Goal: Information Seeking & Learning: Learn about a topic

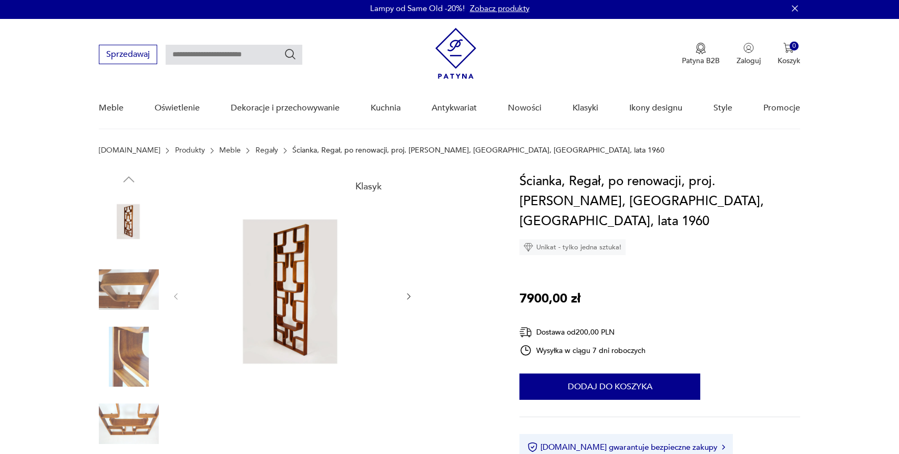
click at [452, 50] on img at bounding box center [455, 53] width 41 height 51
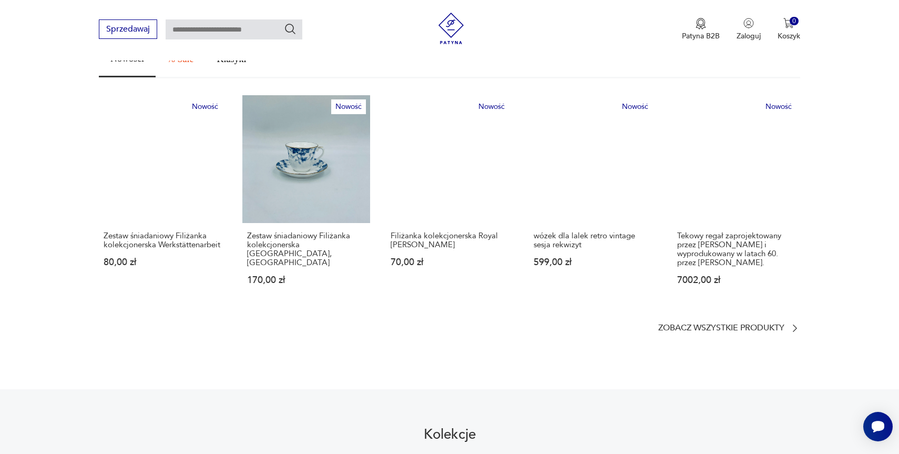
scroll to position [594, 0]
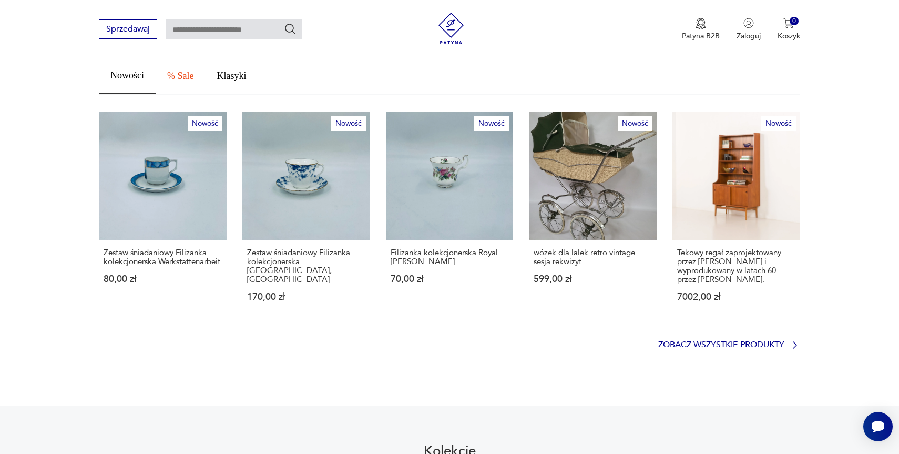
click at [680, 341] on p "Zobacz wszystkie produkty" at bounding box center [721, 344] width 126 height 7
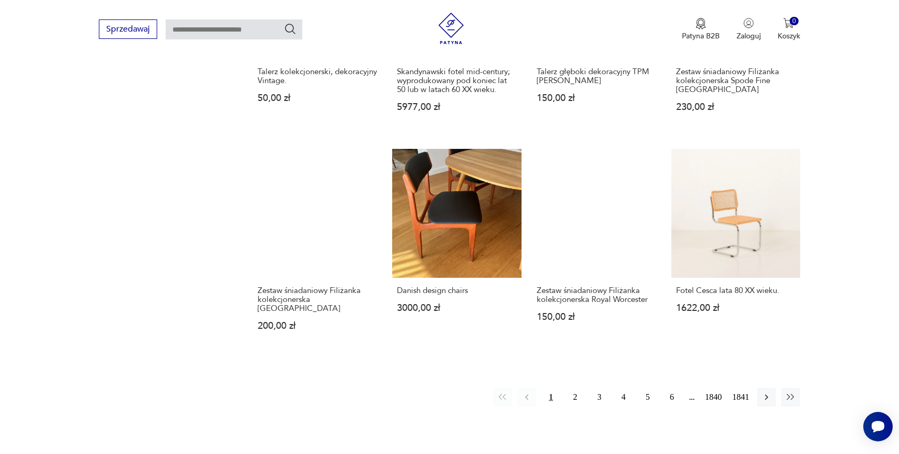
scroll to position [890, 0]
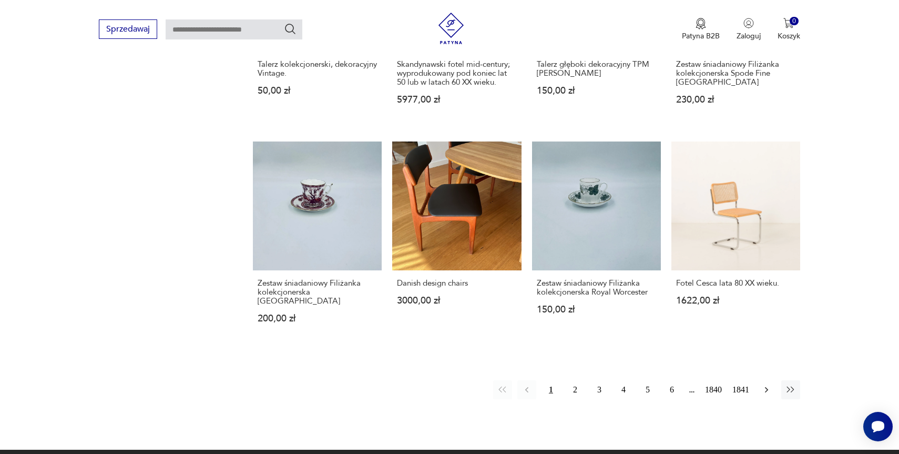
click at [765, 387] on icon "button" at bounding box center [766, 390] width 3 height 6
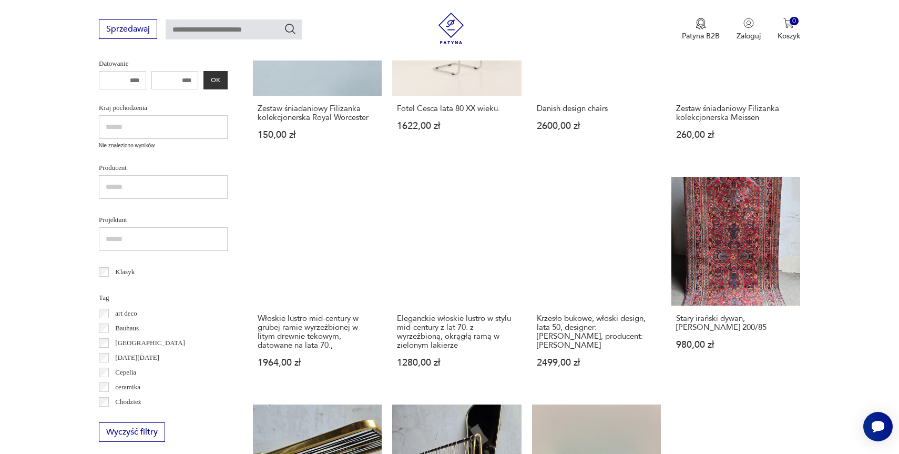
scroll to position [368, 0]
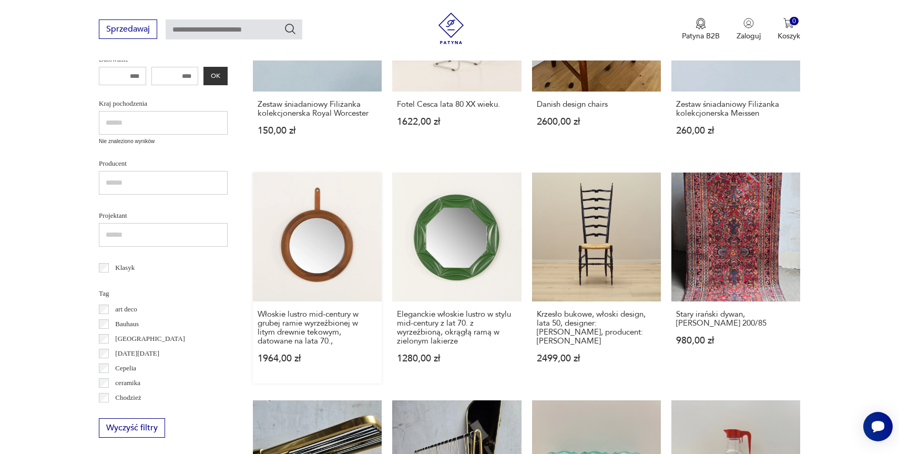
click at [321, 234] on link "Włoskie lustro mid-century w grubej ramie wyrzeźbionej w litym drewnie tekowym,…" at bounding box center [317, 277] width 129 height 211
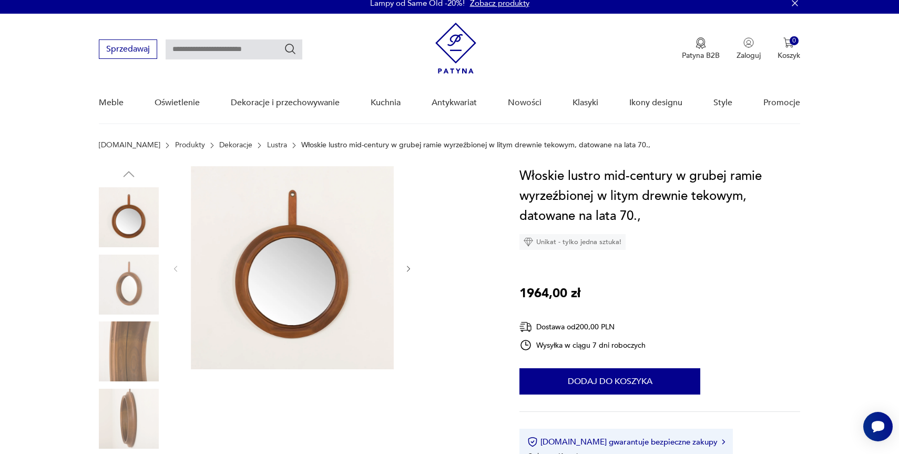
scroll to position [9, 0]
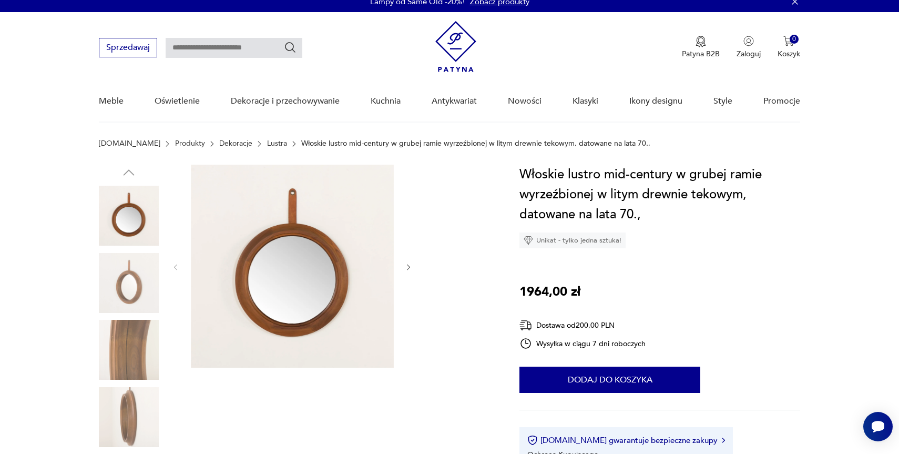
click at [128, 274] on img at bounding box center [129, 283] width 60 height 60
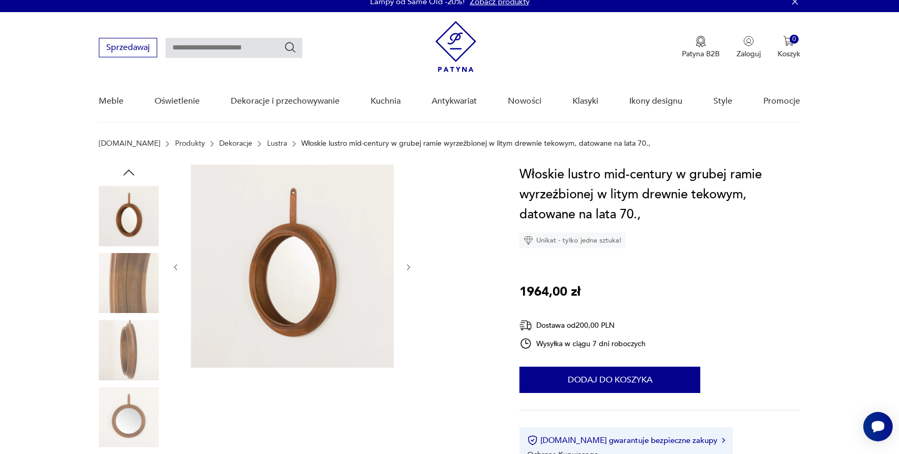
click at [126, 287] on img at bounding box center [129, 283] width 60 height 60
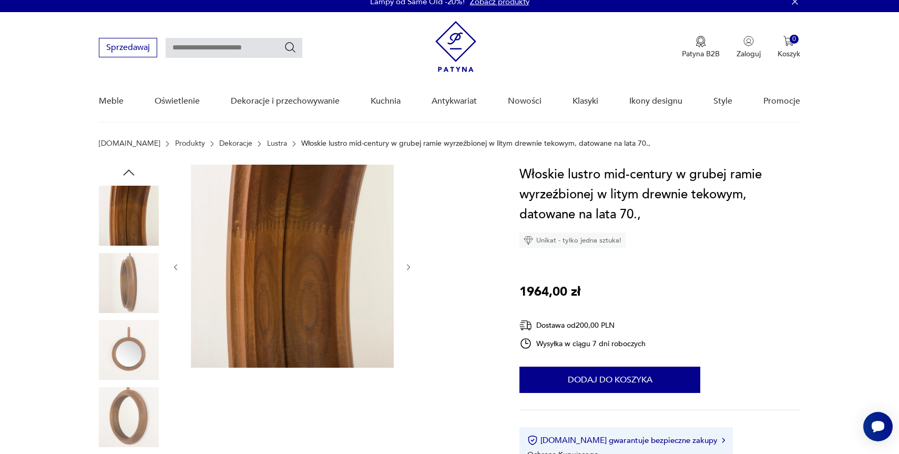
click at [125, 293] on img at bounding box center [129, 283] width 60 height 60
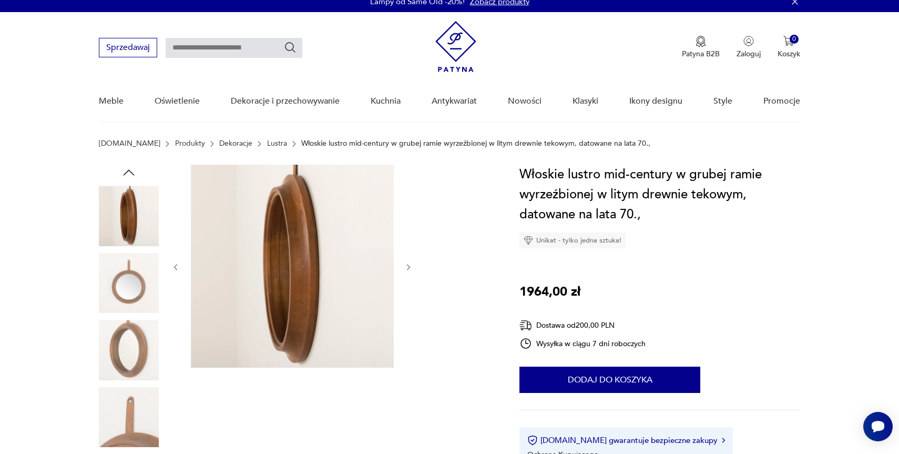
click at [125, 293] on img at bounding box center [129, 283] width 60 height 60
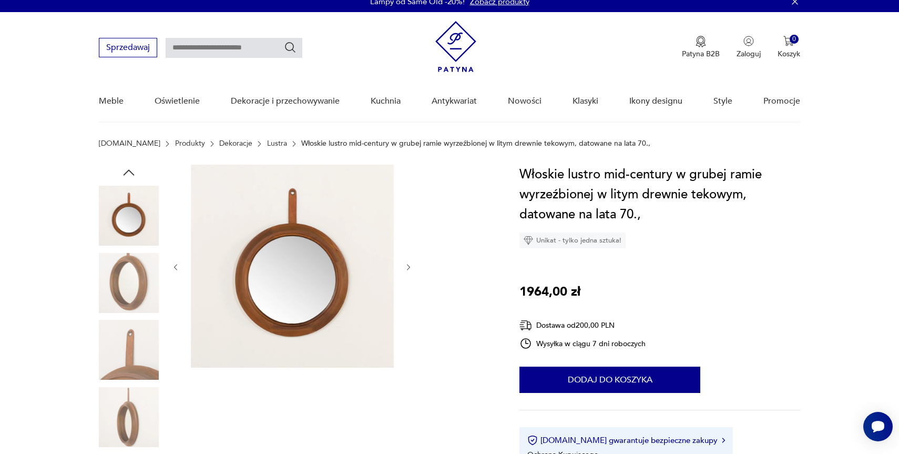
click at [125, 293] on img at bounding box center [129, 283] width 60 height 60
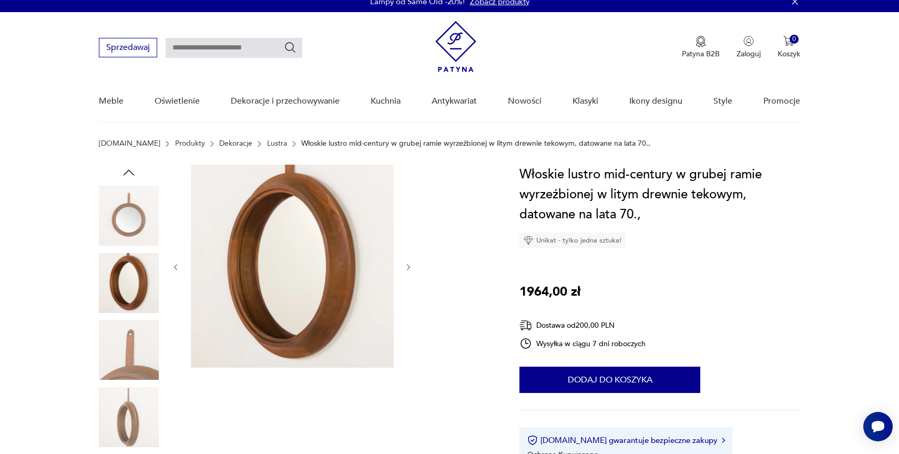
click at [125, 334] on img at bounding box center [129, 350] width 60 height 60
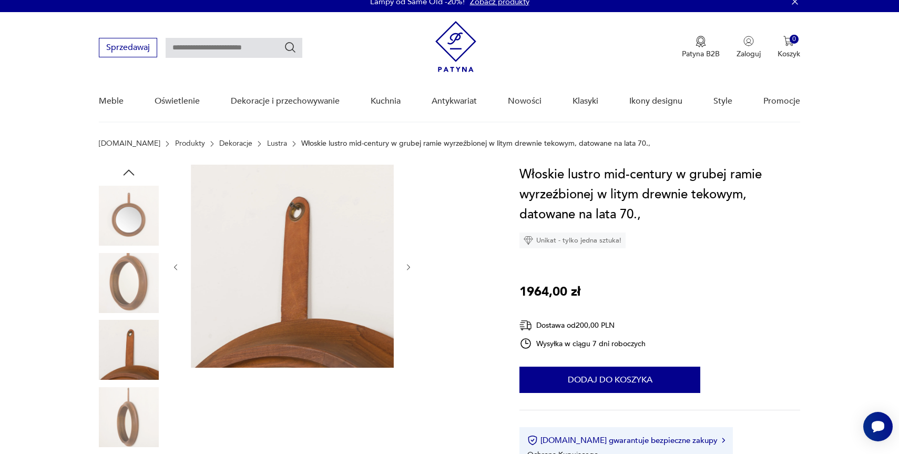
click at [133, 409] on img at bounding box center [129, 417] width 60 height 60
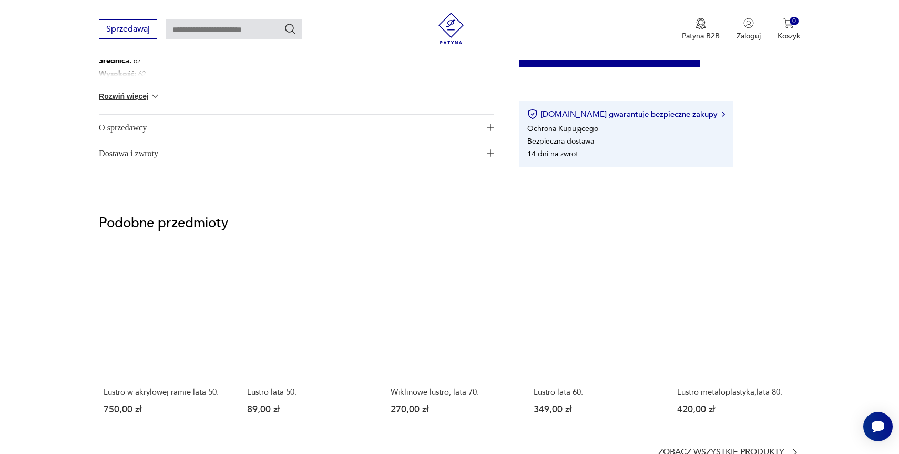
scroll to position [693, 0]
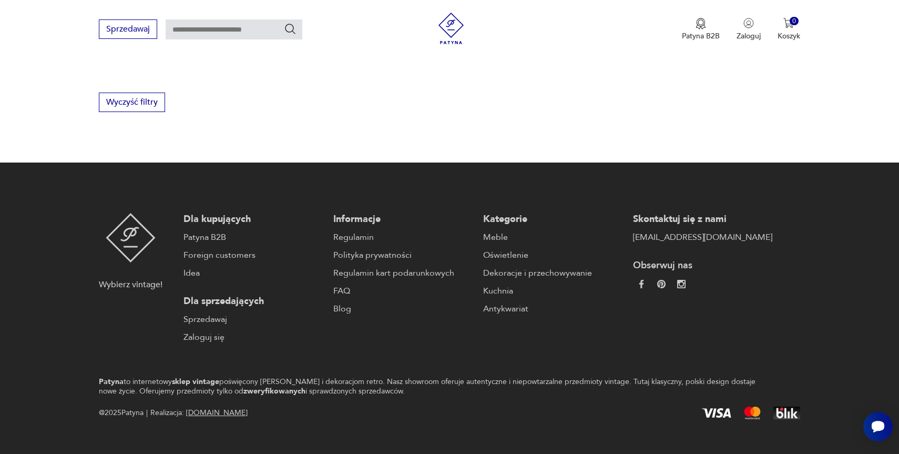
scroll to position [368, 0]
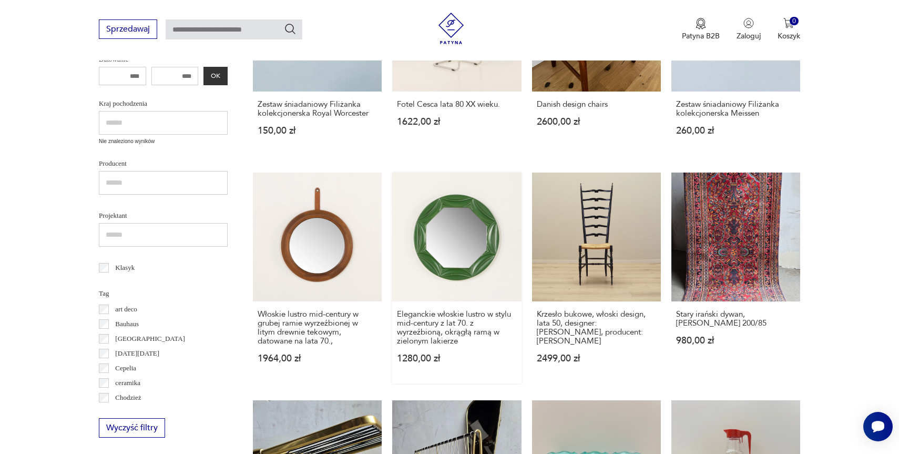
click at [444, 233] on link "Eleganckie włoskie lustro w stylu mid-century z lat 70. z wyrzeźbioną, okrągłą …" at bounding box center [456, 277] width 129 height 211
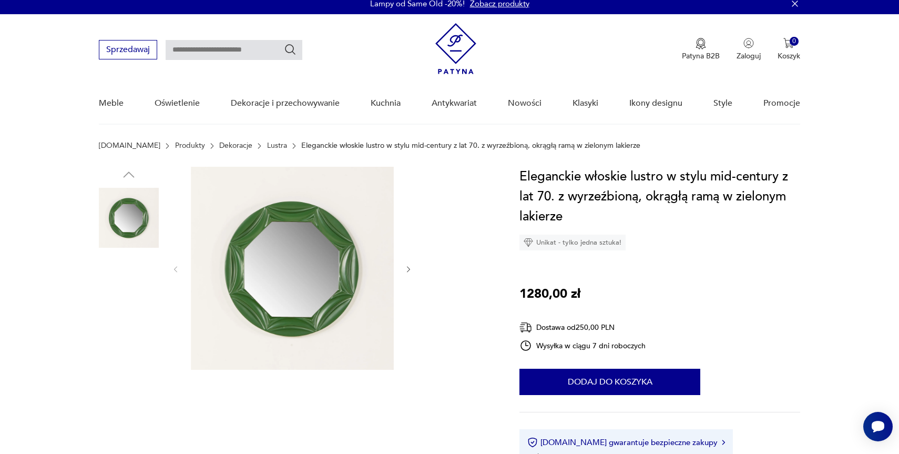
scroll to position [9, 0]
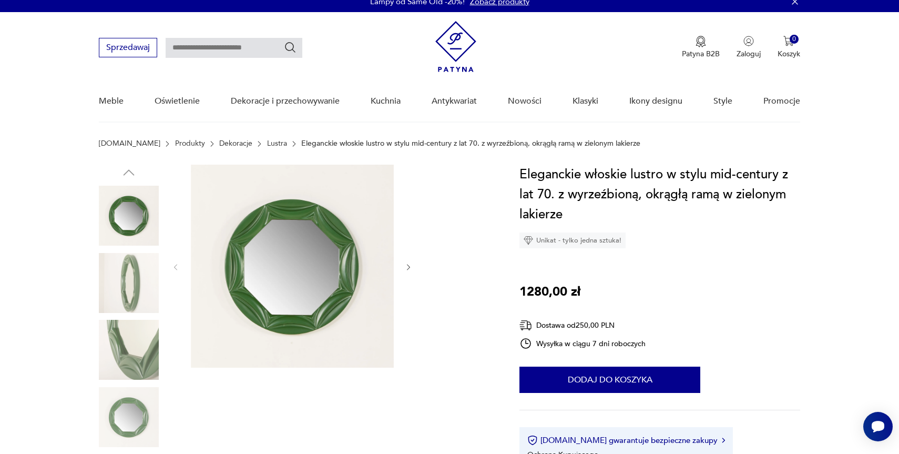
click at [119, 284] on img at bounding box center [129, 283] width 60 height 60
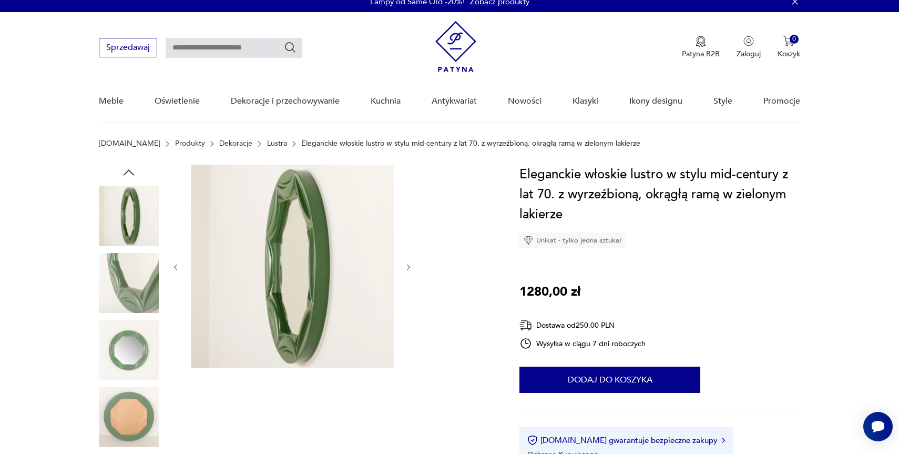
click at [121, 343] on img at bounding box center [129, 350] width 60 height 60
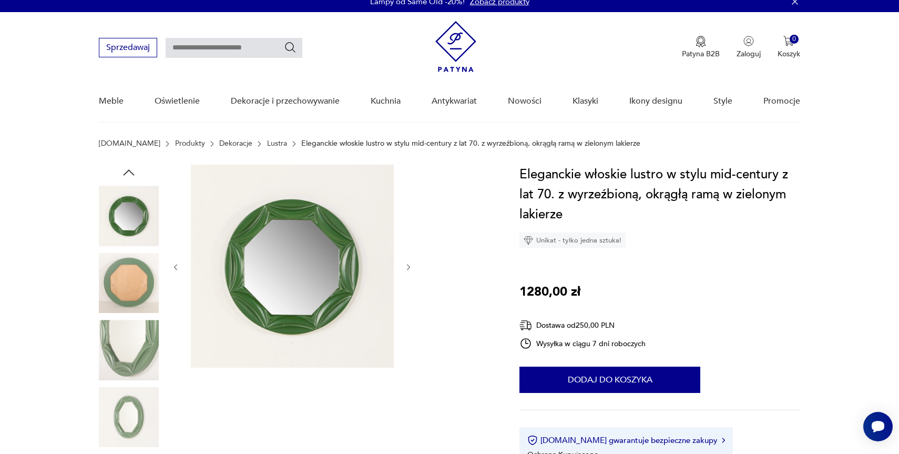
click at [124, 298] on img at bounding box center [129, 283] width 60 height 60
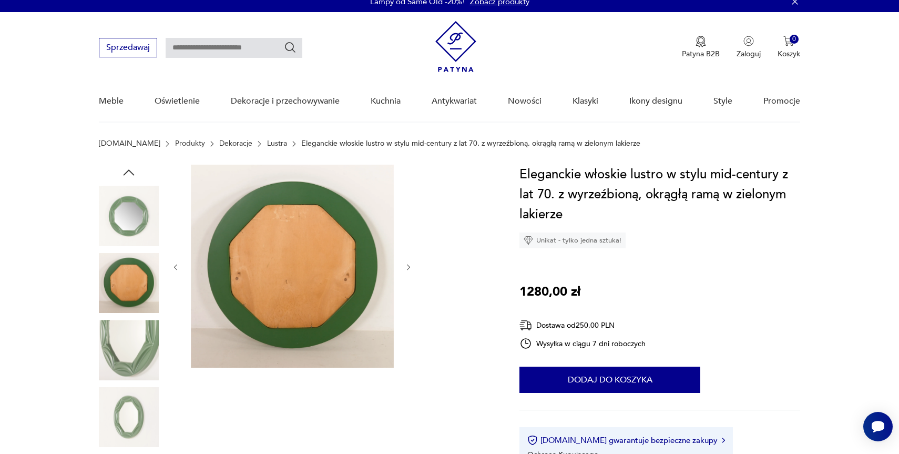
click at [123, 335] on img at bounding box center [129, 350] width 60 height 60
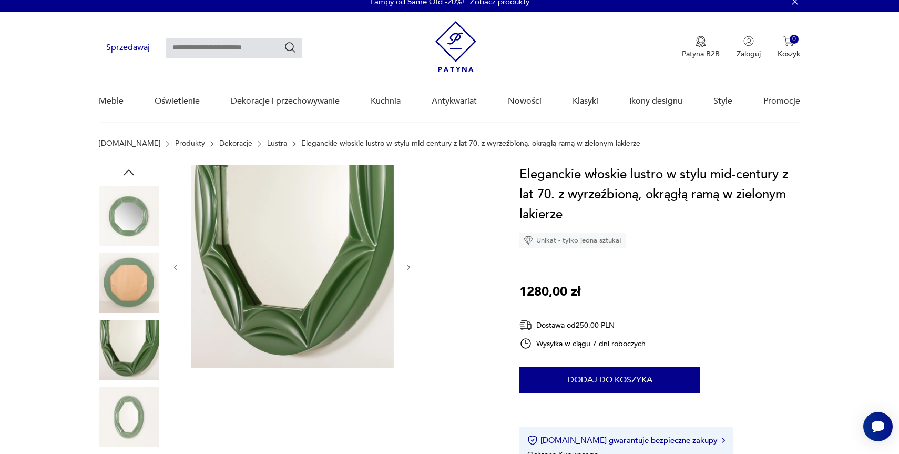
click at [128, 406] on img at bounding box center [129, 417] width 60 height 60
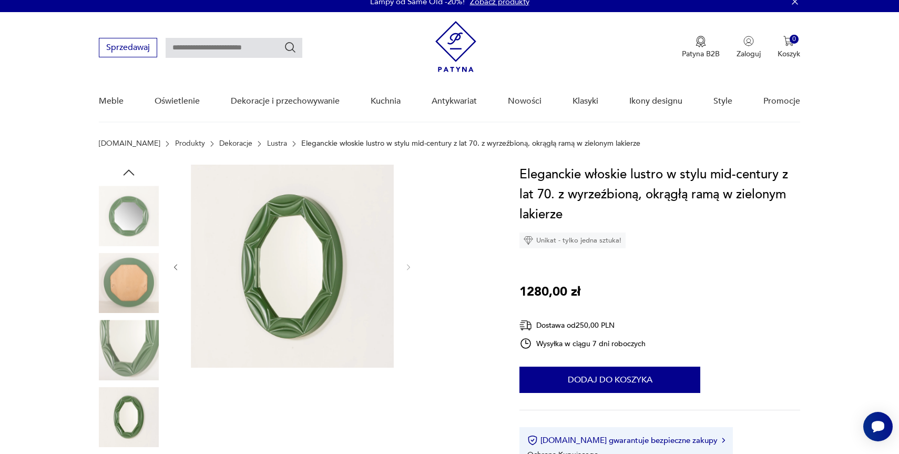
click at [287, 269] on img at bounding box center [292, 266] width 203 height 203
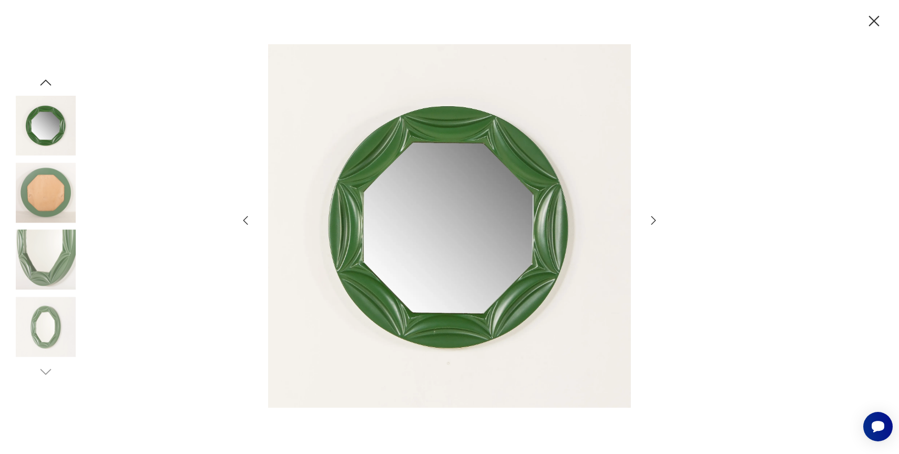
click at [39, 264] on img at bounding box center [46, 260] width 60 height 60
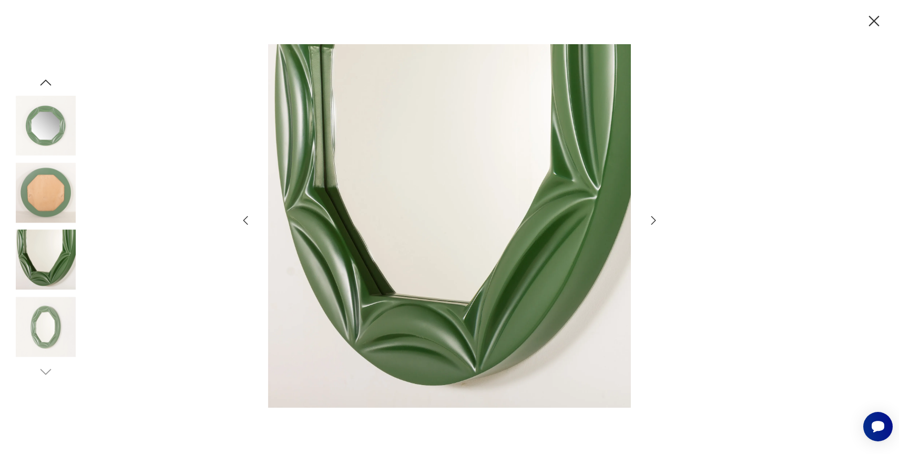
click at [43, 210] on img at bounding box center [46, 192] width 60 height 60
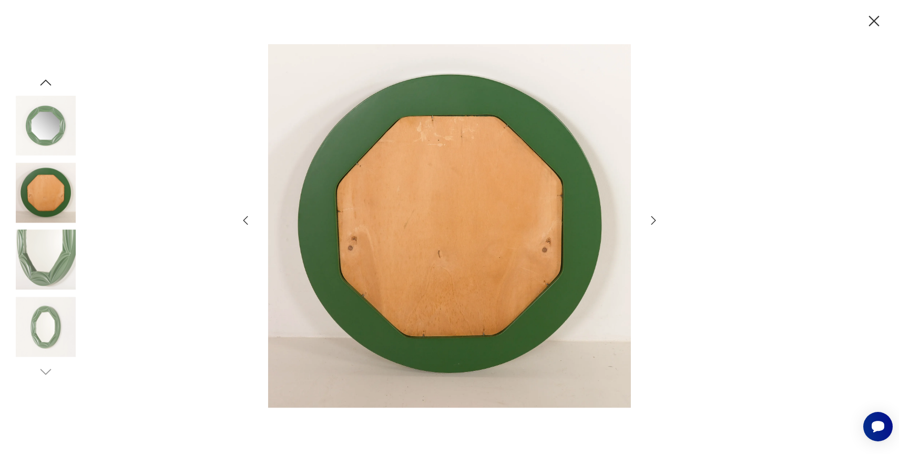
click at [47, 137] on img at bounding box center [46, 126] width 60 height 60
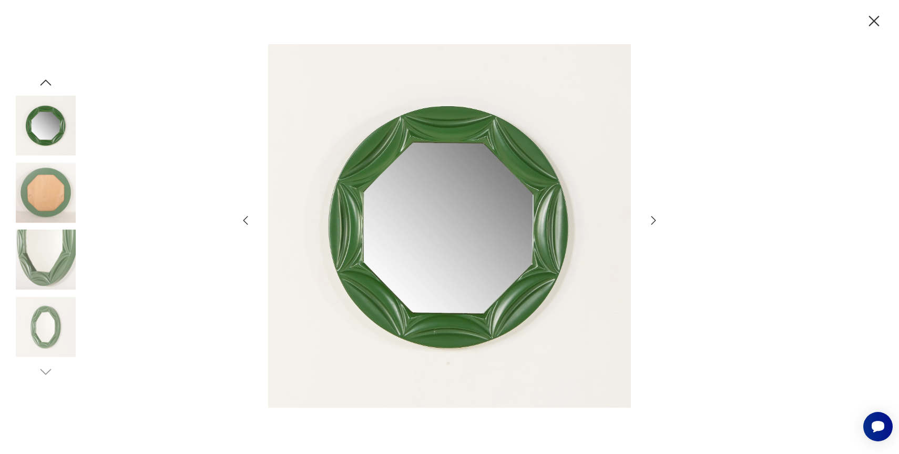
click at [40, 77] on icon "button" at bounding box center [46, 83] width 16 height 16
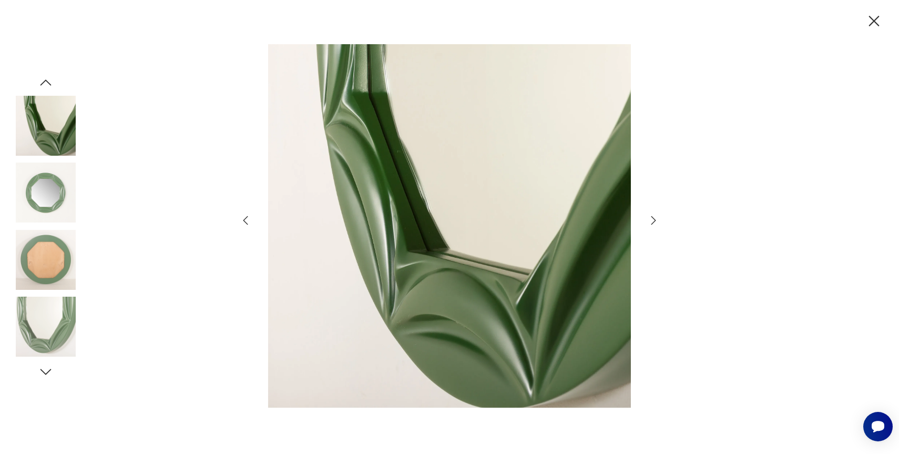
click at [875, 23] on icon "button" at bounding box center [874, 21] width 18 height 18
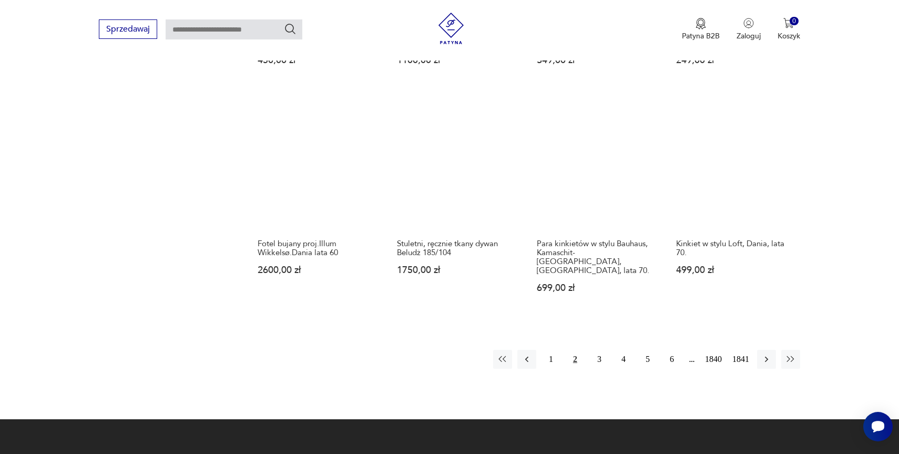
scroll to position [920, 0]
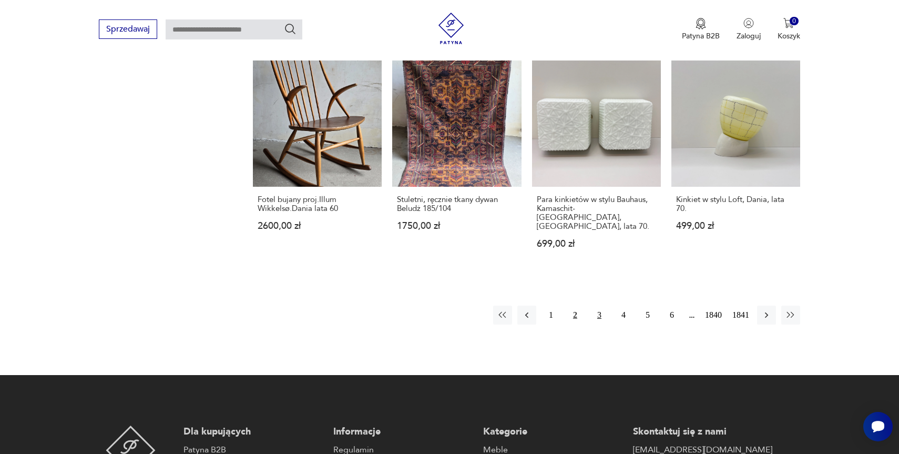
click at [593, 306] on button "3" at bounding box center [599, 314] width 19 height 19
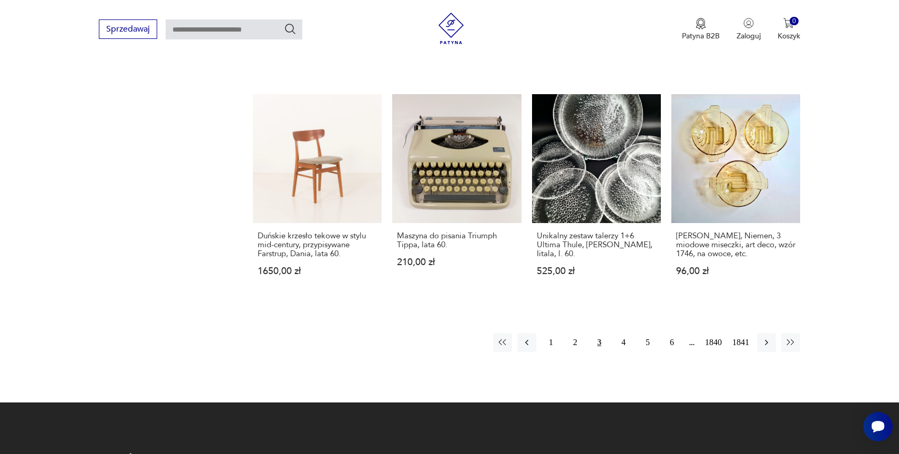
scroll to position [946, 0]
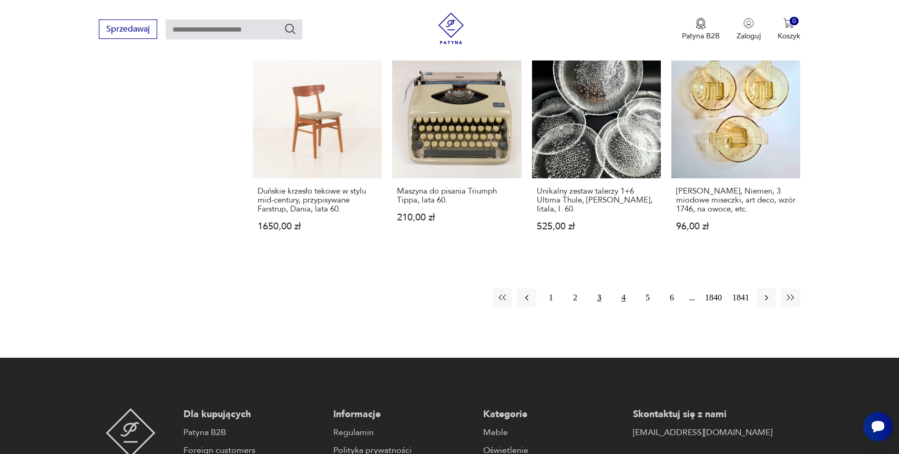
click at [618, 288] on button "4" at bounding box center [623, 297] width 19 height 19
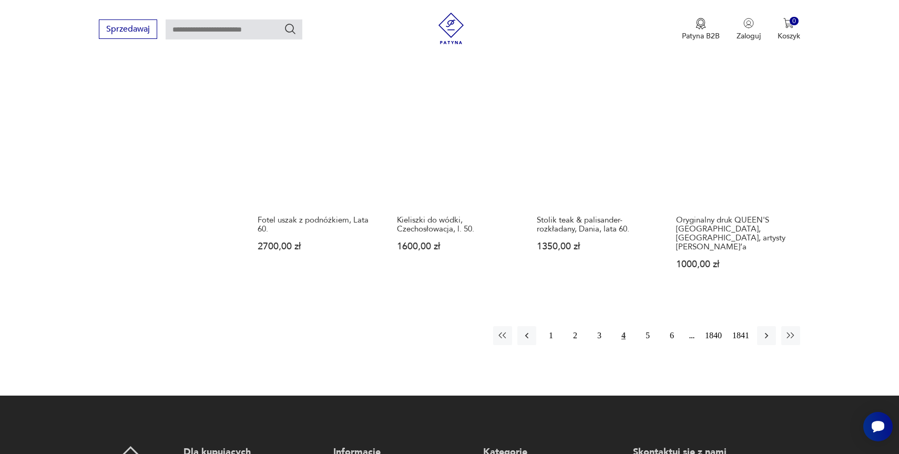
scroll to position [959, 0]
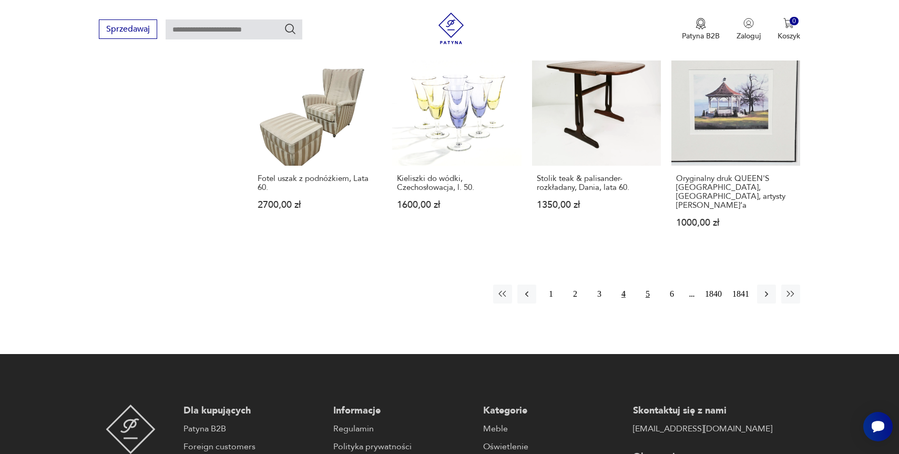
click at [641, 285] on button "5" at bounding box center [647, 293] width 19 height 19
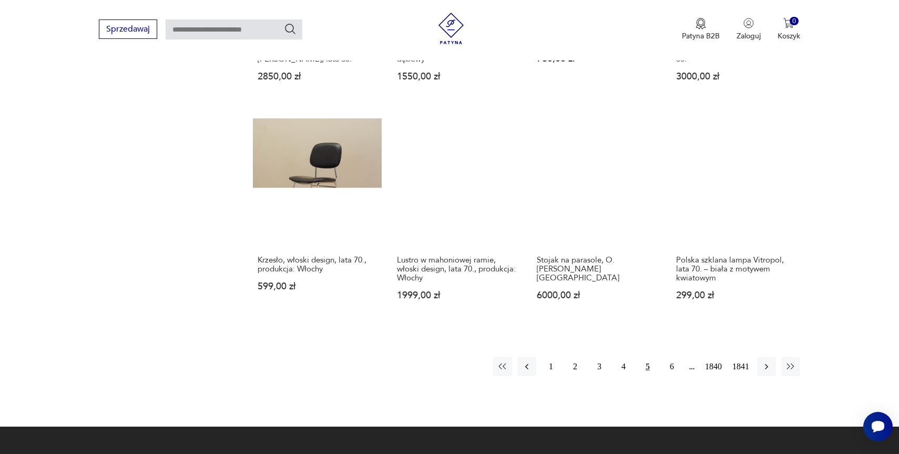
scroll to position [881, 0]
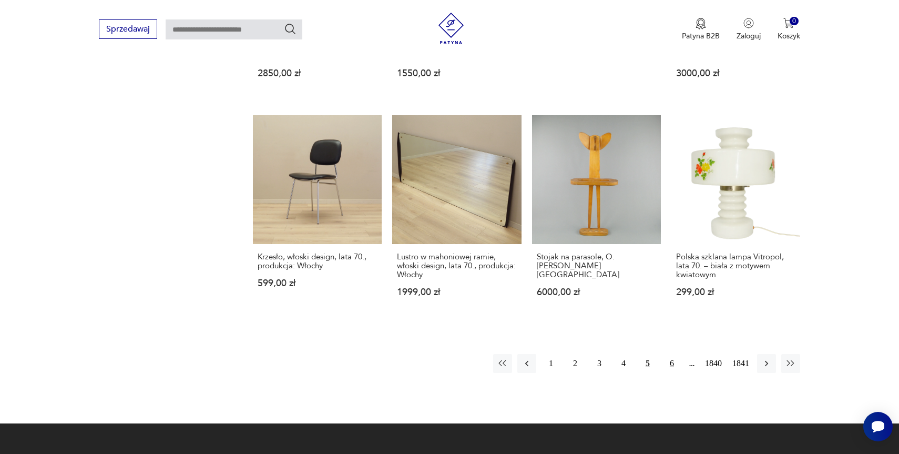
click at [668, 356] on button "6" at bounding box center [671, 363] width 19 height 19
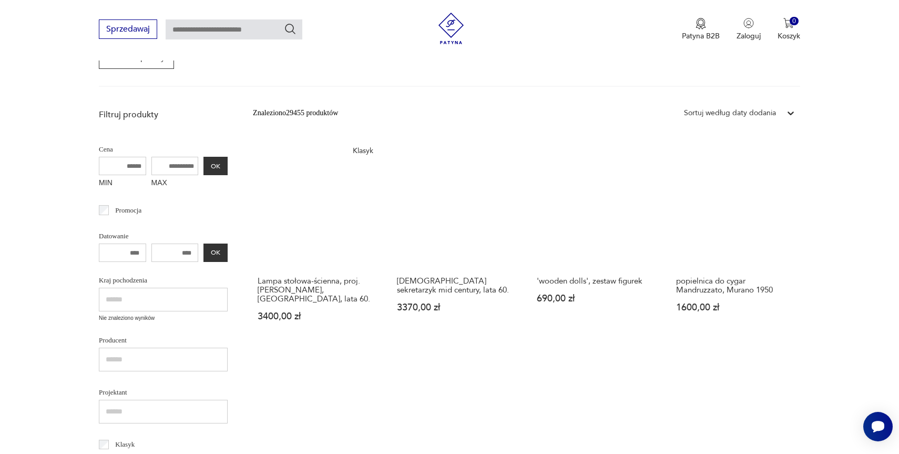
scroll to position [197, 0]
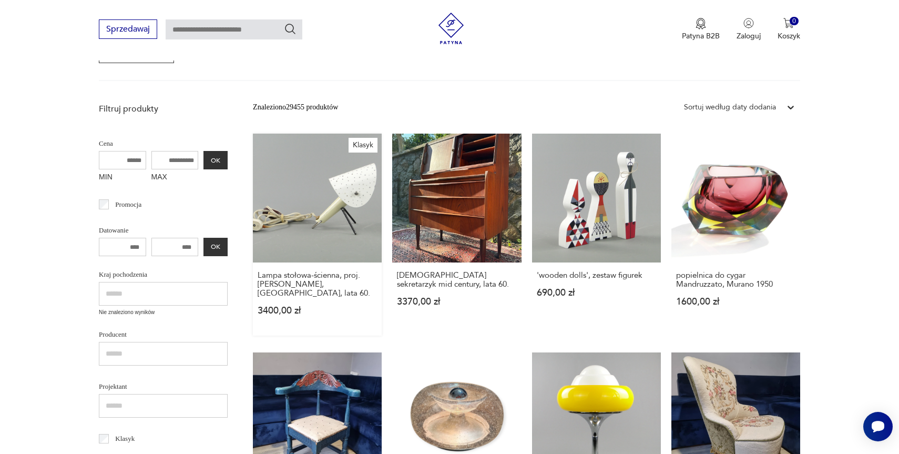
click at [328, 195] on link "Klasyk Lampa stołowa-ścienna, proj. [PERSON_NAME], [GEOGRAPHIC_DATA], lata 60. …" at bounding box center [317, 235] width 129 height 202
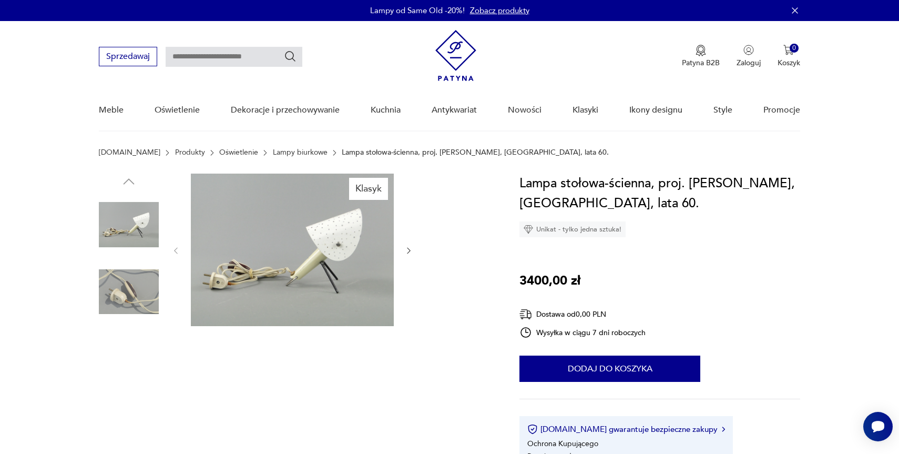
click at [120, 299] on img at bounding box center [129, 292] width 60 height 60
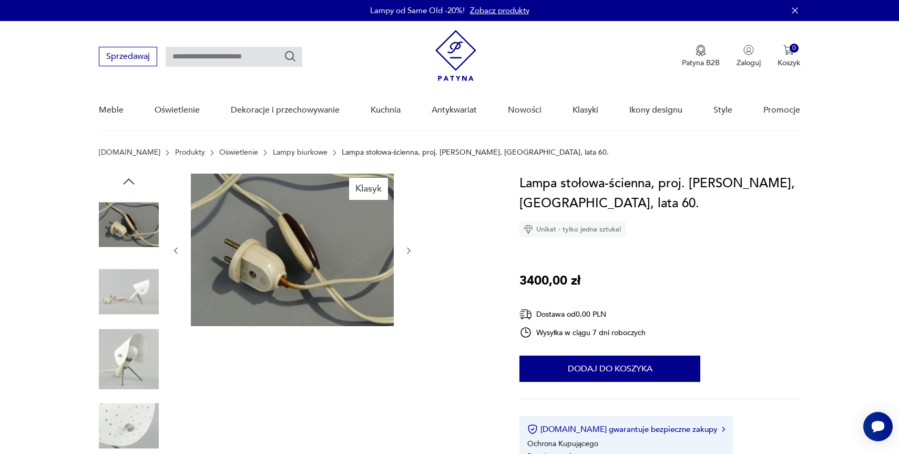
click at [121, 291] on img at bounding box center [129, 292] width 60 height 60
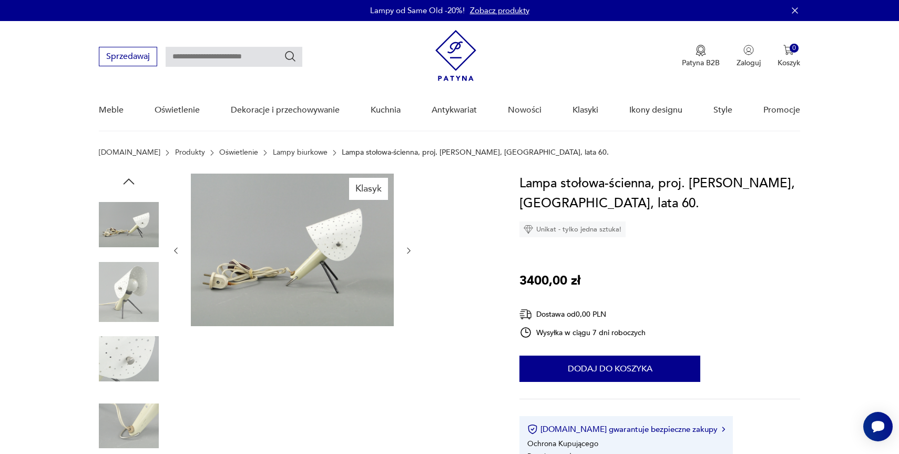
click at [121, 291] on img at bounding box center [129, 292] width 60 height 60
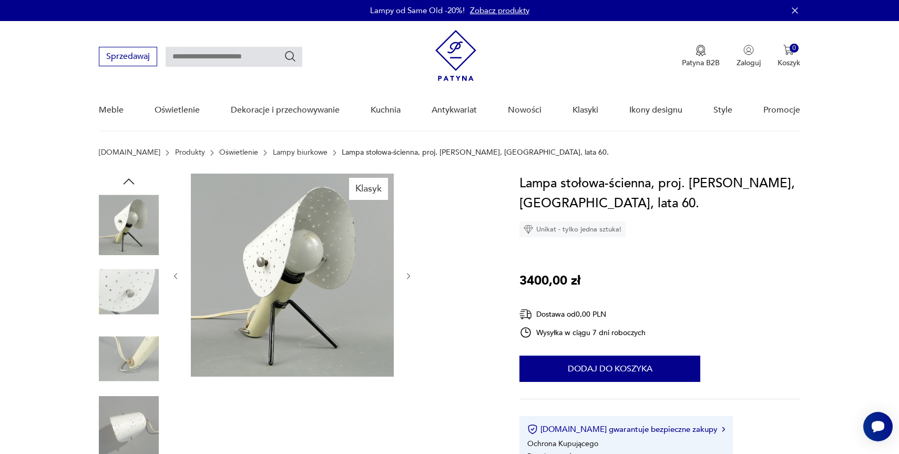
click at [121, 291] on img at bounding box center [129, 292] width 60 height 60
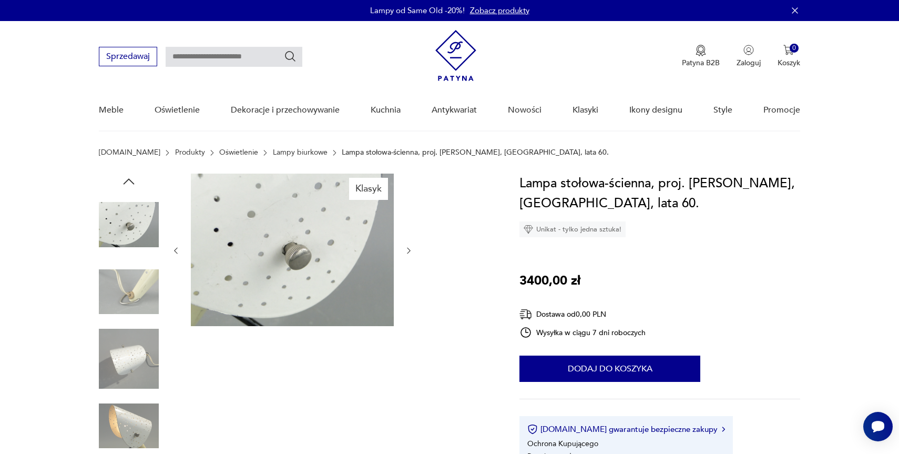
click at [121, 291] on img at bounding box center [129, 292] width 60 height 60
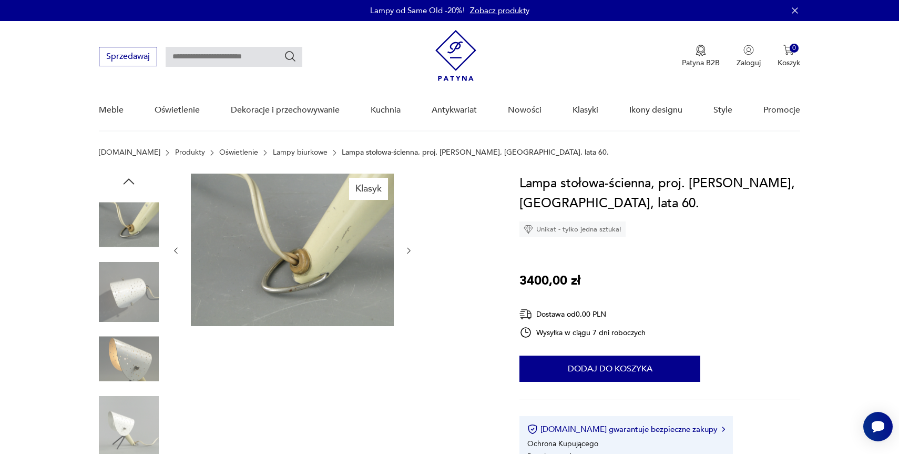
click at [121, 291] on img at bounding box center [129, 292] width 60 height 60
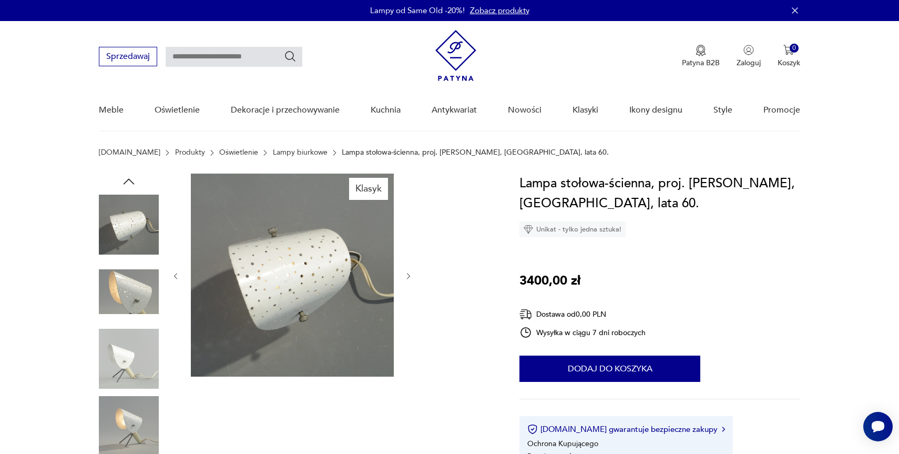
click at [121, 291] on img at bounding box center [129, 292] width 60 height 60
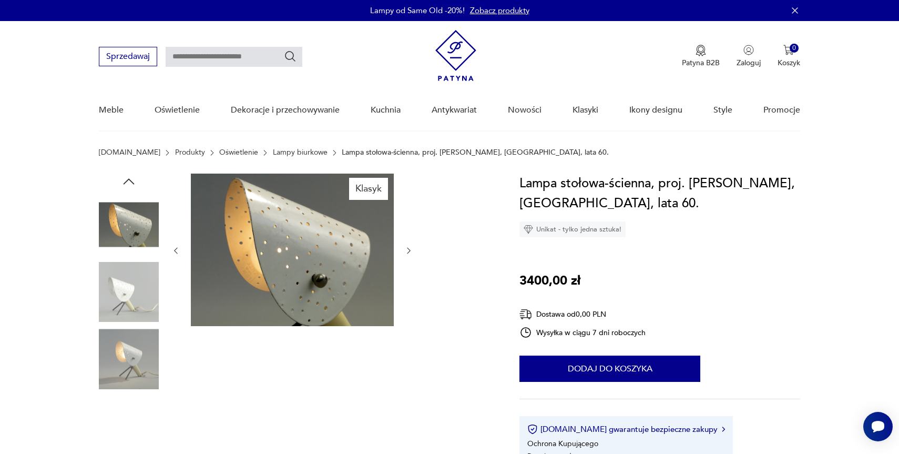
click at [121, 291] on img at bounding box center [129, 292] width 60 height 60
